Goal: Book appointment/travel/reservation

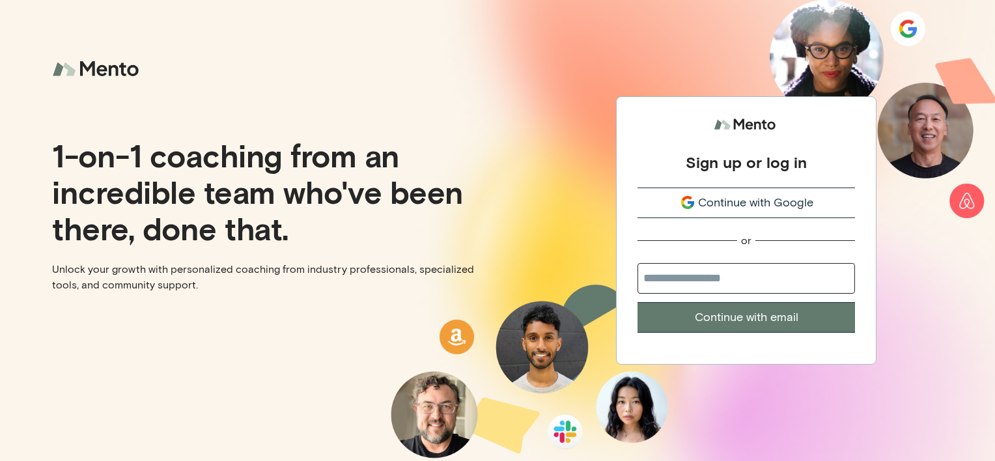
click at [683, 285] on input "email" at bounding box center [747, 278] width 218 height 31
type input "**********"
click at [703, 322] on button "Continue with email" at bounding box center [747, 317] width 218 height 31
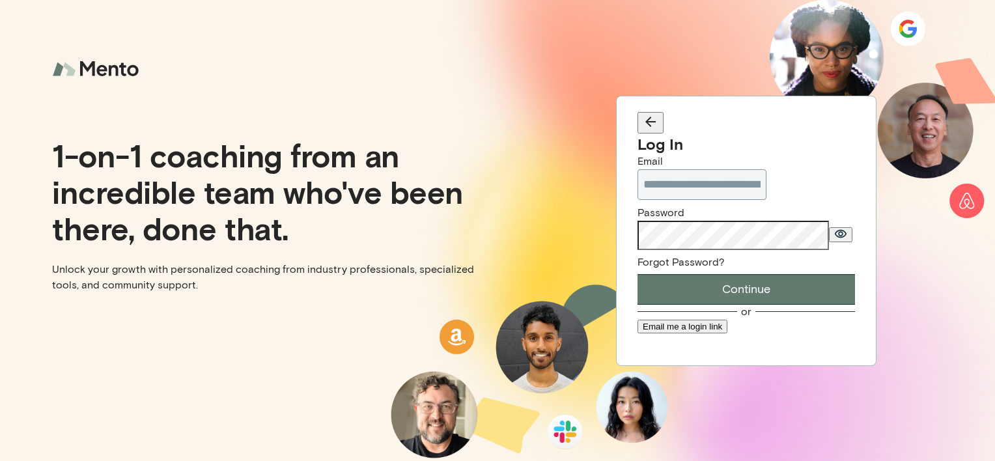
click at [638, 274] on button "Continue" at bounding box center [747, 289] width 218 height 31
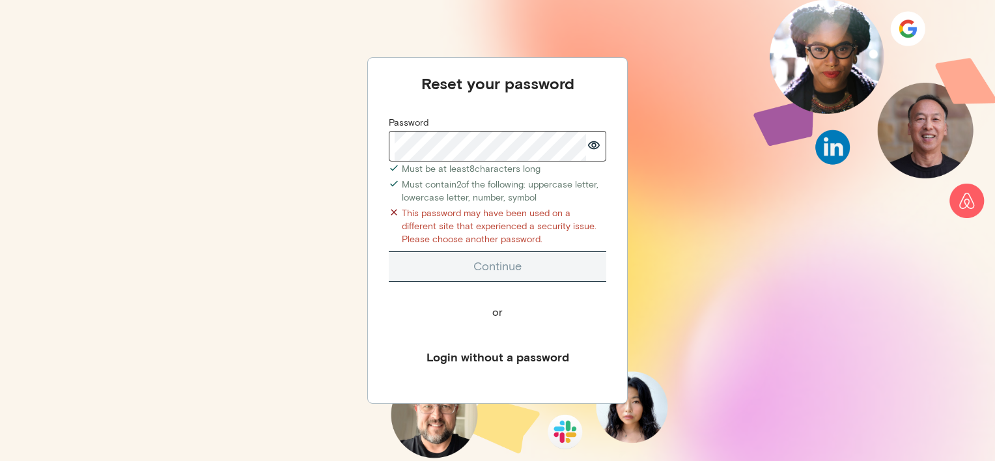
click at [594, 150] on button "button" at bounding box center [593, 146] width 13 height 18
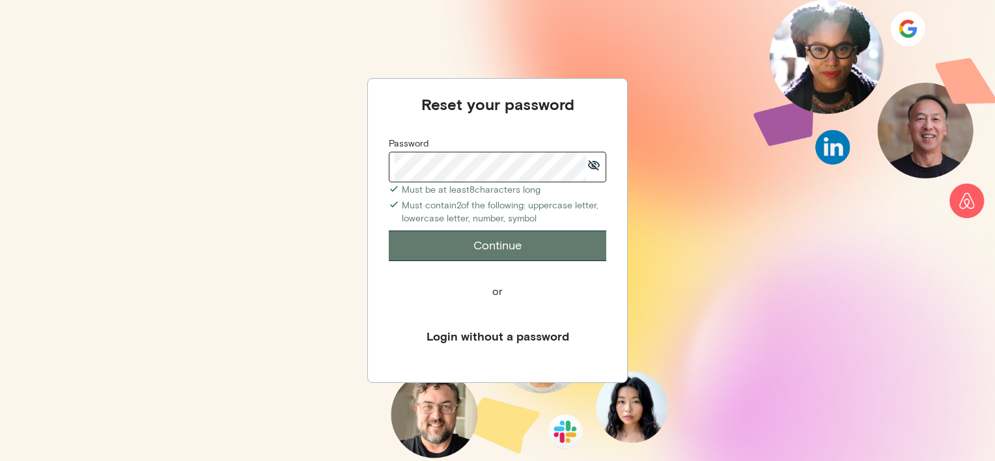
click at [511, 249] on button "Continue" at bounding box center [498, 246] width 218 height 31
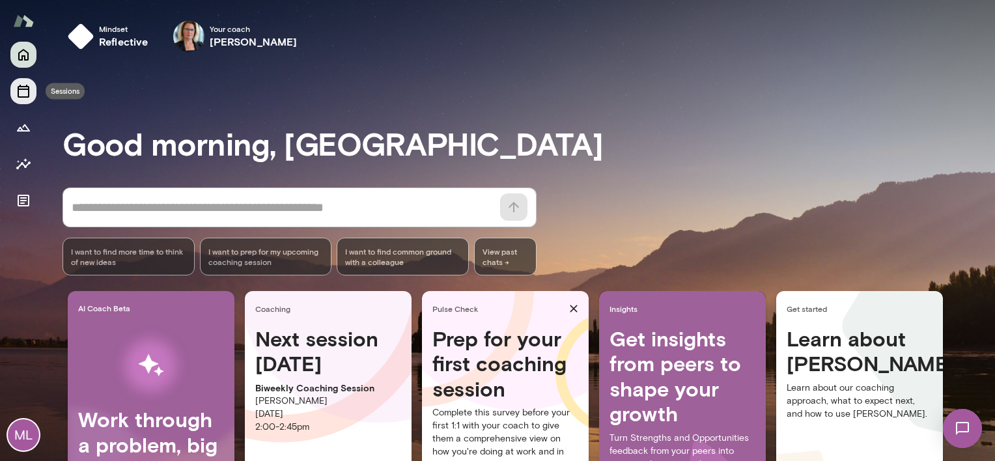
click at [14, 96] on button "Sessions" at bounding box center [23, 91] width 26 height 26
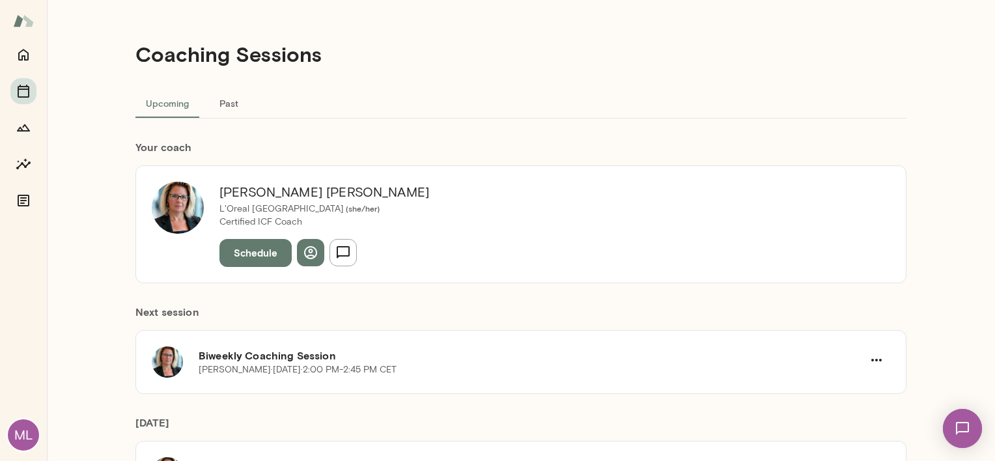
click at [237, 246] on button "Schedule" at bounding box center [255, 252] width 72 height 27
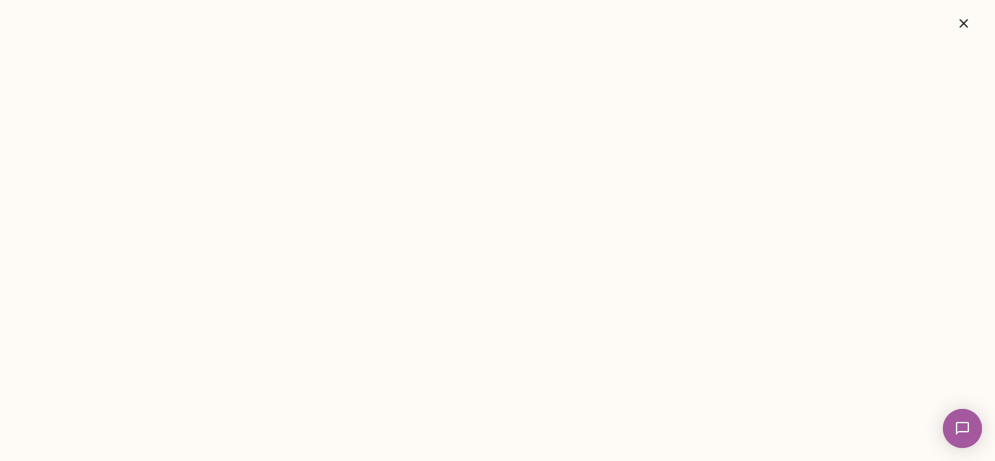
click at [959, 32] on button "button" at bounding box center [964, 23] width 42 height 26
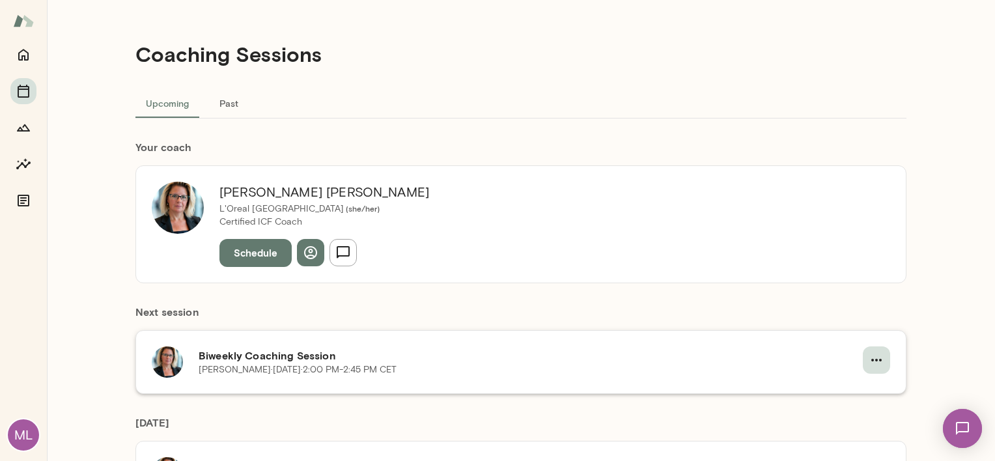
click at [873, 356] on icon "button" at bounding box center [877, 360] width 16 height 16
click at [987, 10] on div at bounding box center [497, 10] width 995 height 0
click at [873, 365] on icon "button" at bounding box center [877, 360] width 16 height 16
click at [929, 10] on div at bounding box center [497, 10] width 995 height 0
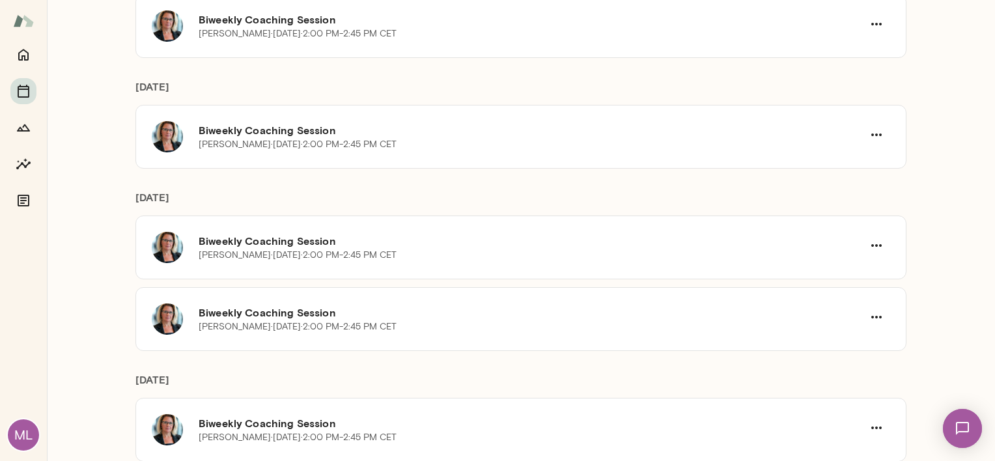
scroll to position [337, 0]
click at [873, 246] on icon "button" at bounding box center [877, 245] width 16 height 16
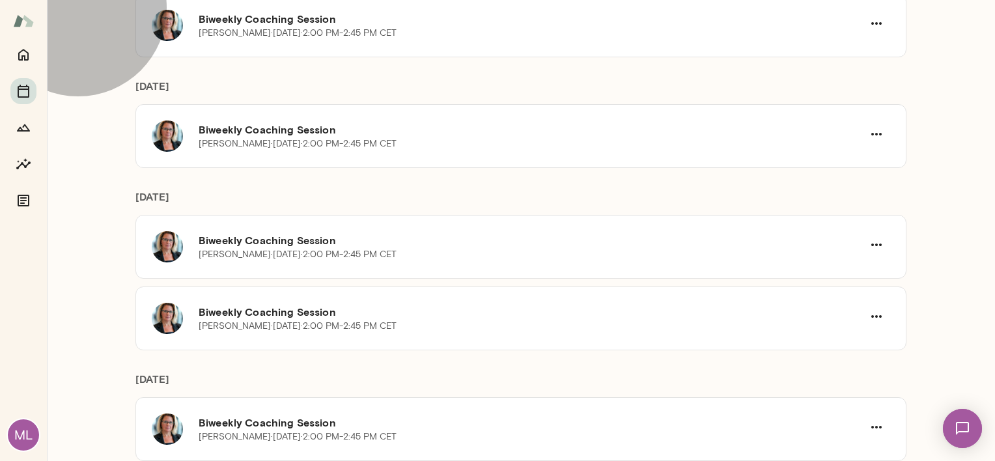
click at [82, 44] on span "Reschedule" at bounding box center [54, 38] width 56 height 12
